Goal: Communication & Community: Answer question/provide support

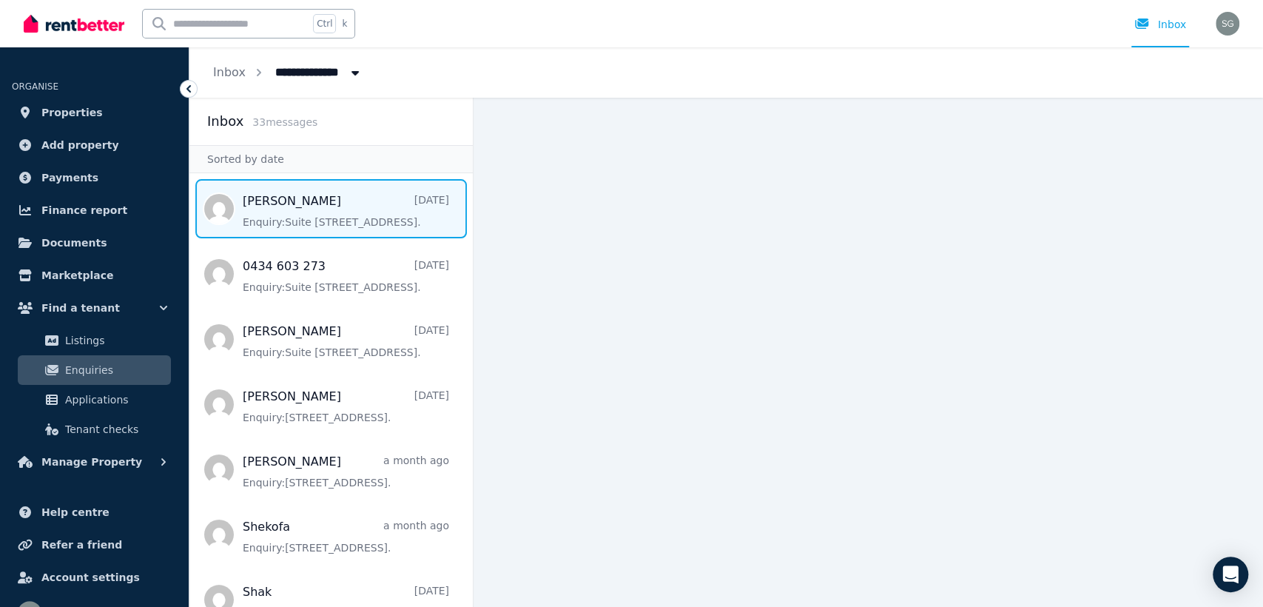
click at [323, 204] on span "Message list" at bounding box center [330, 208] width 283 height 59
